Goal: Find specific page/section: Find specific page/section

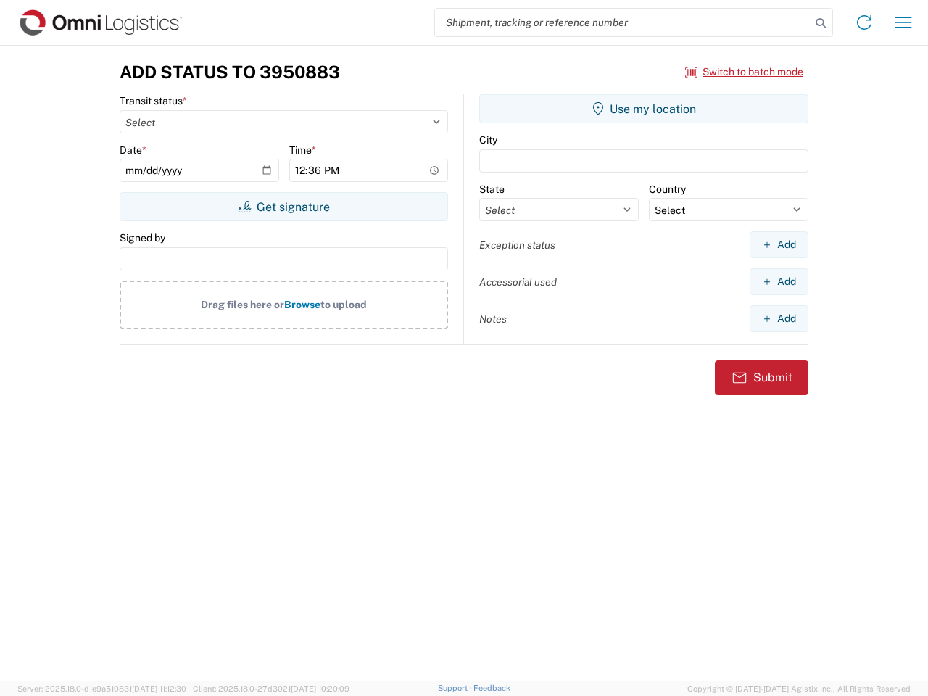
click at [623, 22] on input "search" at bounding box center [622, 23] width 375 height 28
click at [820, 23] on icon at bounding box center [820, 23] width 20 height 20
click at [864, 22] on icon at bounding box center [863, 22] width 23 height 23
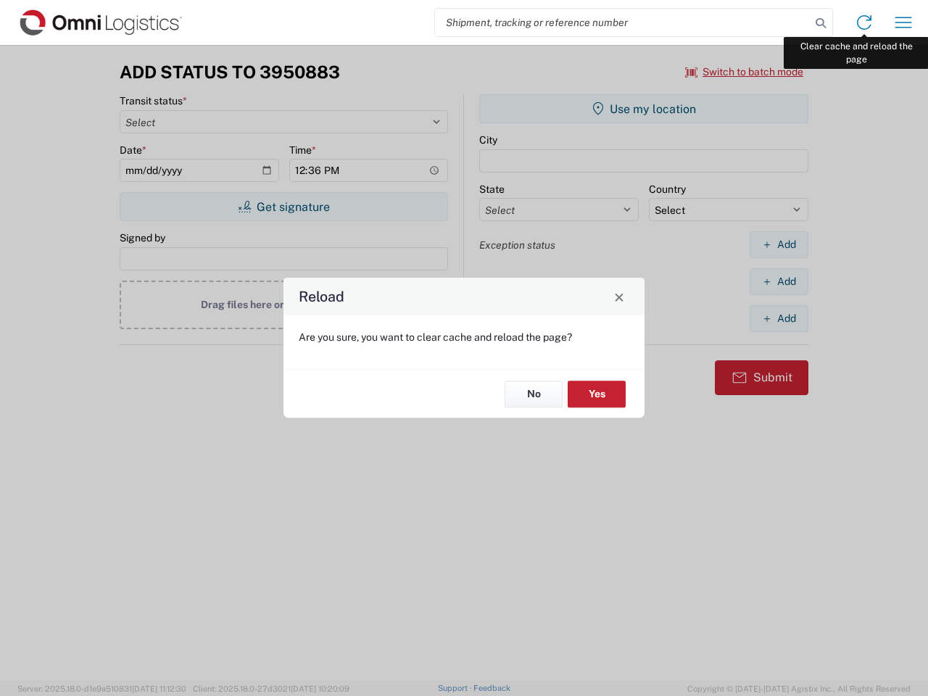
click at [903, 22] on div "Reload Are you sure, you want to clear cache and reload the page? No Yes" at bounding box center [464, 348] width 928 height 696
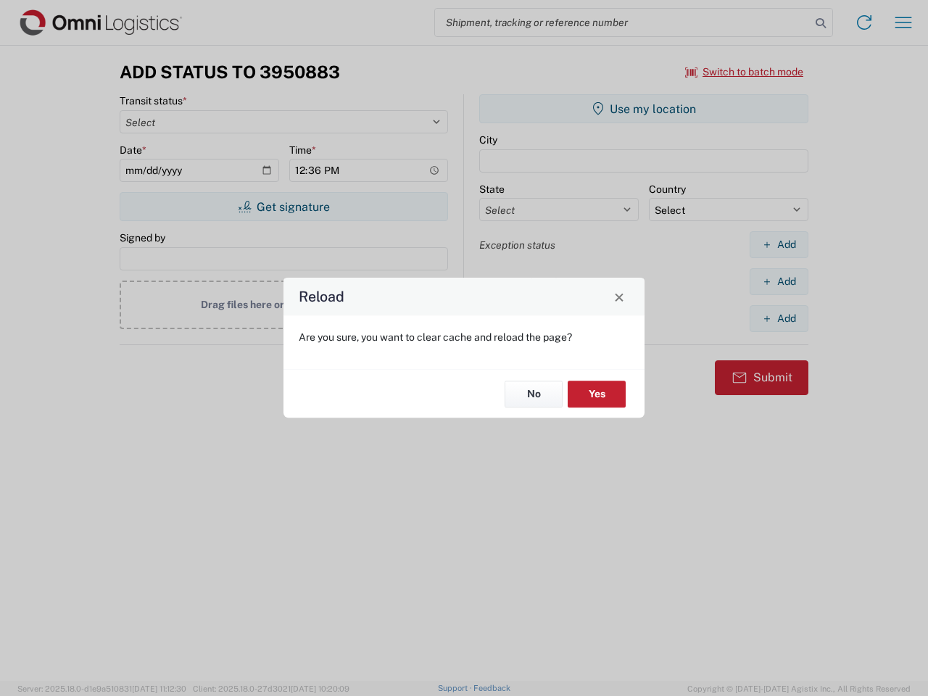
click at [744, 72] on div "Reload Are you sure, you want to clear cache and reload the page? No Yes" at bounding box center [464, 348] width 928 height 696
click at [283, 207] on div "Reload Are you sure, you want to clear cache and reload the page? No Yes" at bounding box center [464, 348] width 928 height 696
click at [644, 109] on div "Reload Are you sure, you want to clear cache and reload the page? No Yes" at bounding box center [464, 348] width 928 height 696
click at [778, 244] on div "Reload Are you sure, you want to clear cache and reload the page? No Yes" at bounding box center [464, 348] width 928 height 696
click at [778, 281] on div "Reload Are you sure, you want to clear cache and reload the page? No Yes" at bounding box center [464, 348] width 928 height 696
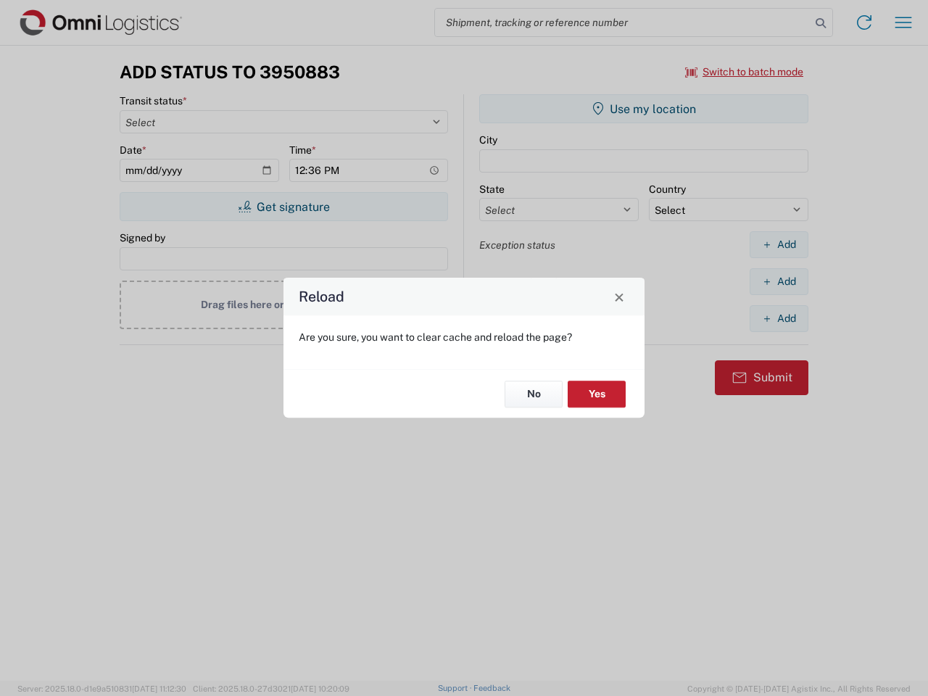
click at [778, 318] on div "Reload Are you sure, you want to clear cache and reload the page? No Yes" at bounding box center [464, 348] width 928 height 696
